Goal: Task Accomplishment & Management: Manage account settings

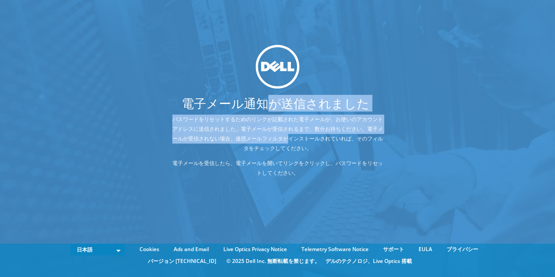
drag, startPoint x: 270, startPoint y: 100, endPoint x: 281, endPoint y: 160, distance: 61.1
click at [292, 157] on div "電子メール通知が送信されました パスワードをリセットするためのリンクが記載された電子メールが、お使いのアカウントアドレスに送信されました。電子メールが受信され…" at bounding box center [278, 114] width 278 height 138
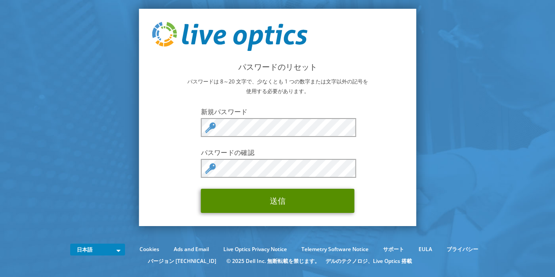
click at [235, 201] on button "送信" at bounding box center [278, 201] width 154 height 24
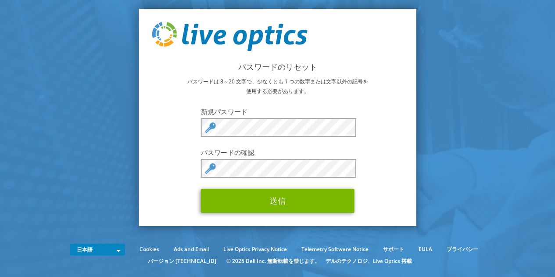
click at [381, 131] on div "パスワードのリセット パスワードは 8～20 文字で、少なくとも 1 つの数字または文字以外の記号を使用する必要があります。 新規パスワード パスワードの確認…" at bounding box center [278, 117] width 278 height 217
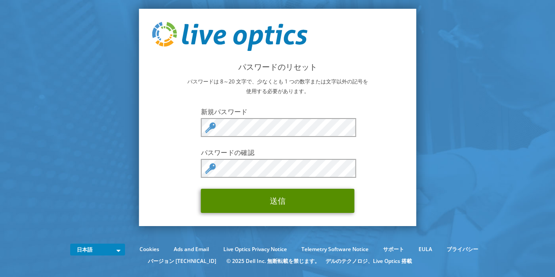
click at [212, 208] on button "送信" at bounding box center [278, 201] width 154 height 24
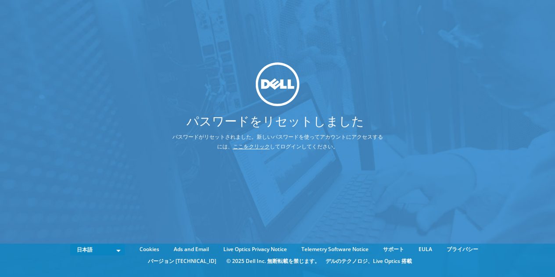
click at [261, 145] on link "ここをクリック" at bounding box center [251, 146] width 37 height 7
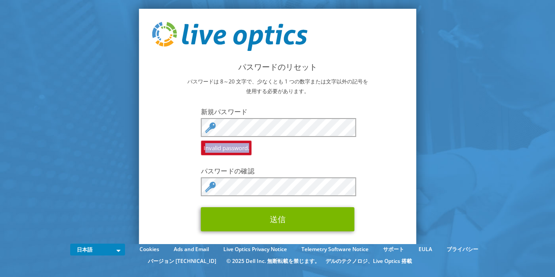
drag, startPoint x: 201, startPoint y: 151, endPoint x: 269, endPoint y: 153, distance: 68.5
click at [269, 153] on div "Invalid password." at bounding box center [278, 136] width 154 height 37
click at [265, 79] on p "パスワードは 8～20 文字で、少なくとも 1 つの数字または文字以外の記号を使用する必要があります。" at bounding box center [277, 86] width 251 height 19
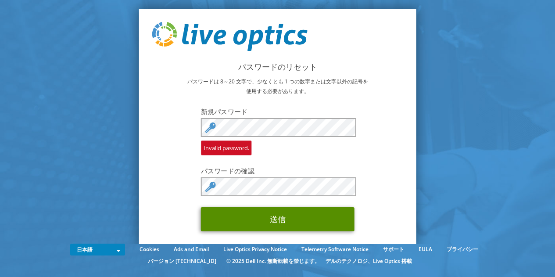
click at [222, 217] on button "送信" at bounding box center [278, 219] width 154 height 24
